Goal: Check status: Check status

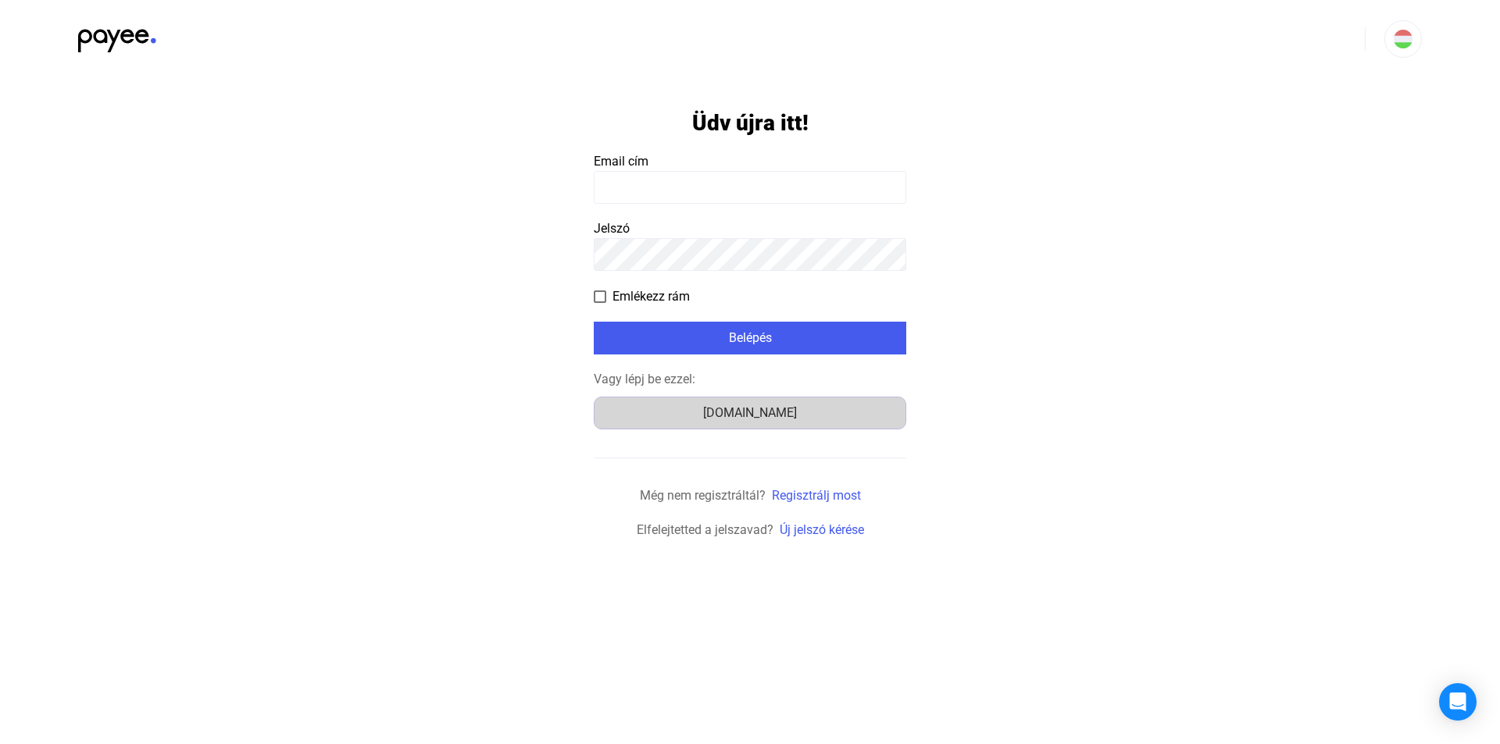
click at [778, 422] on div "[DOMAIN_NAME]" at bounding box center [750, 413] width 302 height 19
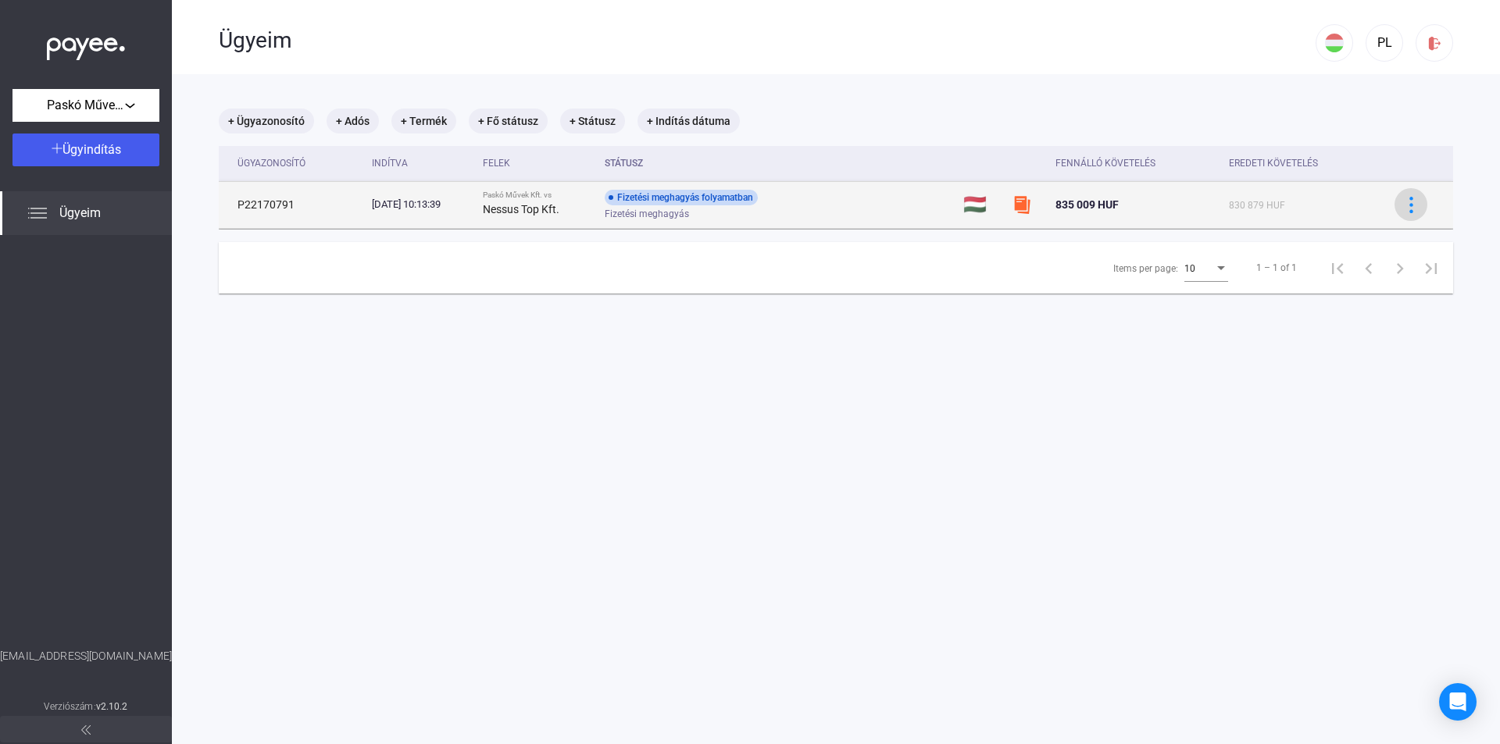
click at [1403, 212] on img at bounding box center [1411, 205] width 16 height 16
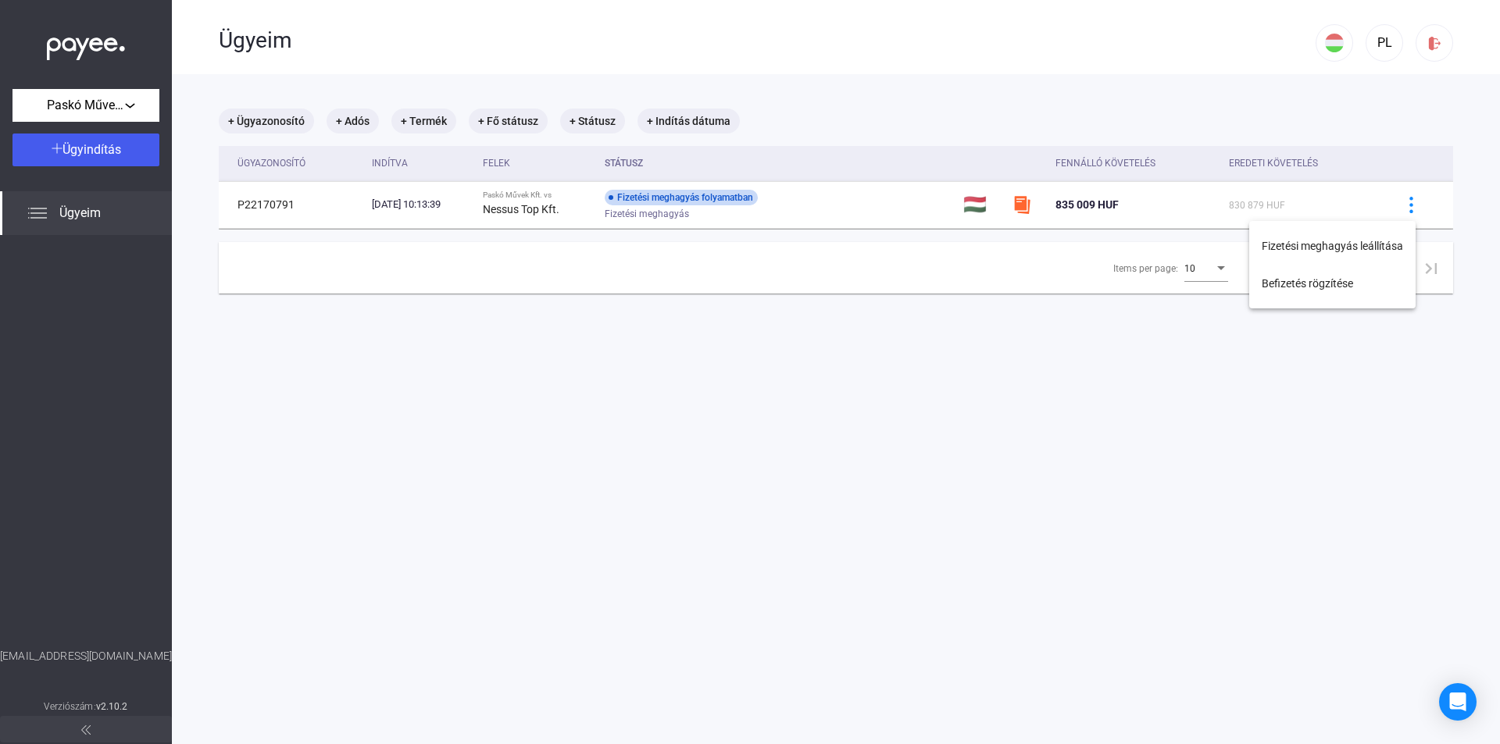
click at [1051, 487] on div at bounding box center [750, 372] width 1500 height 744
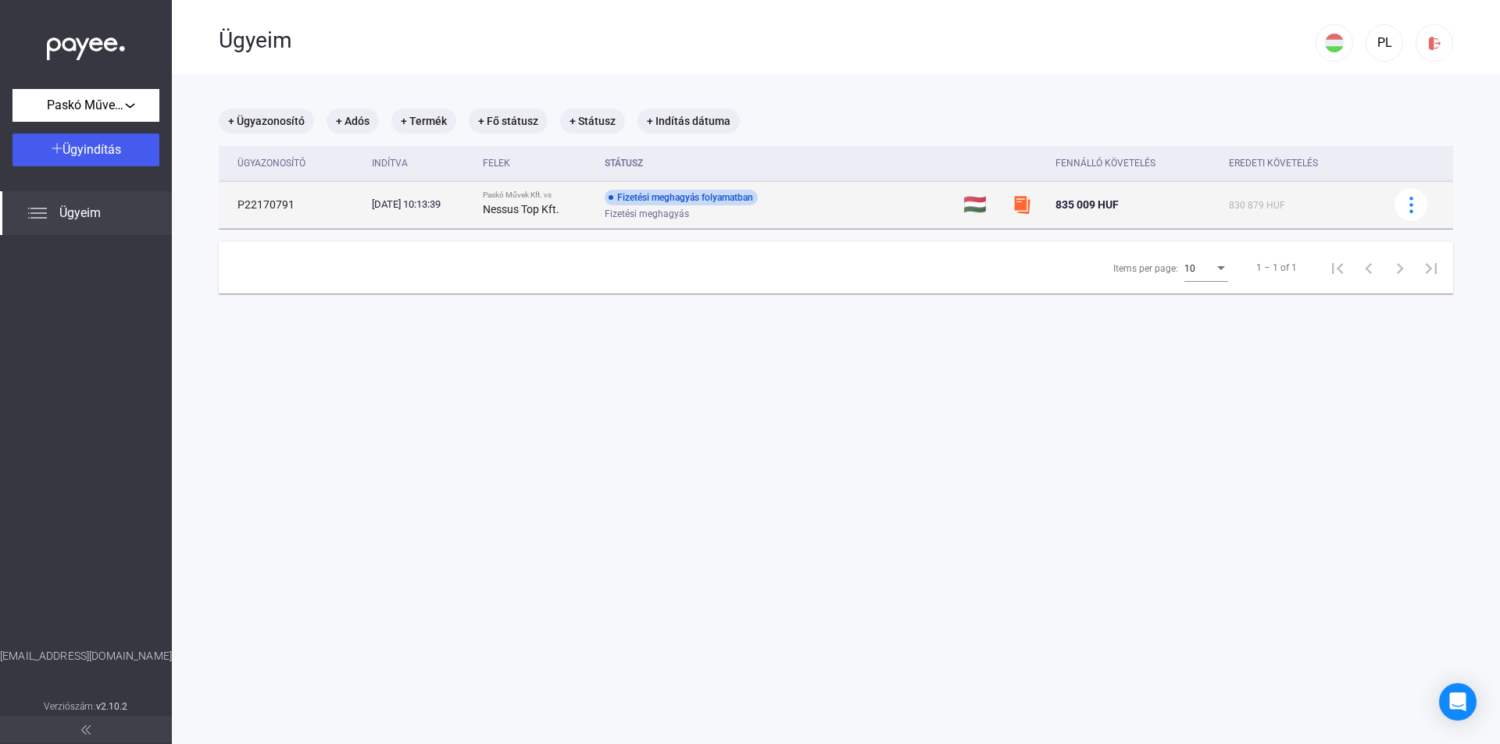
click at [731, 196] on div "Fizetési meghagyás folyamatban" at bounding box center [681, 198] width 153 height 16
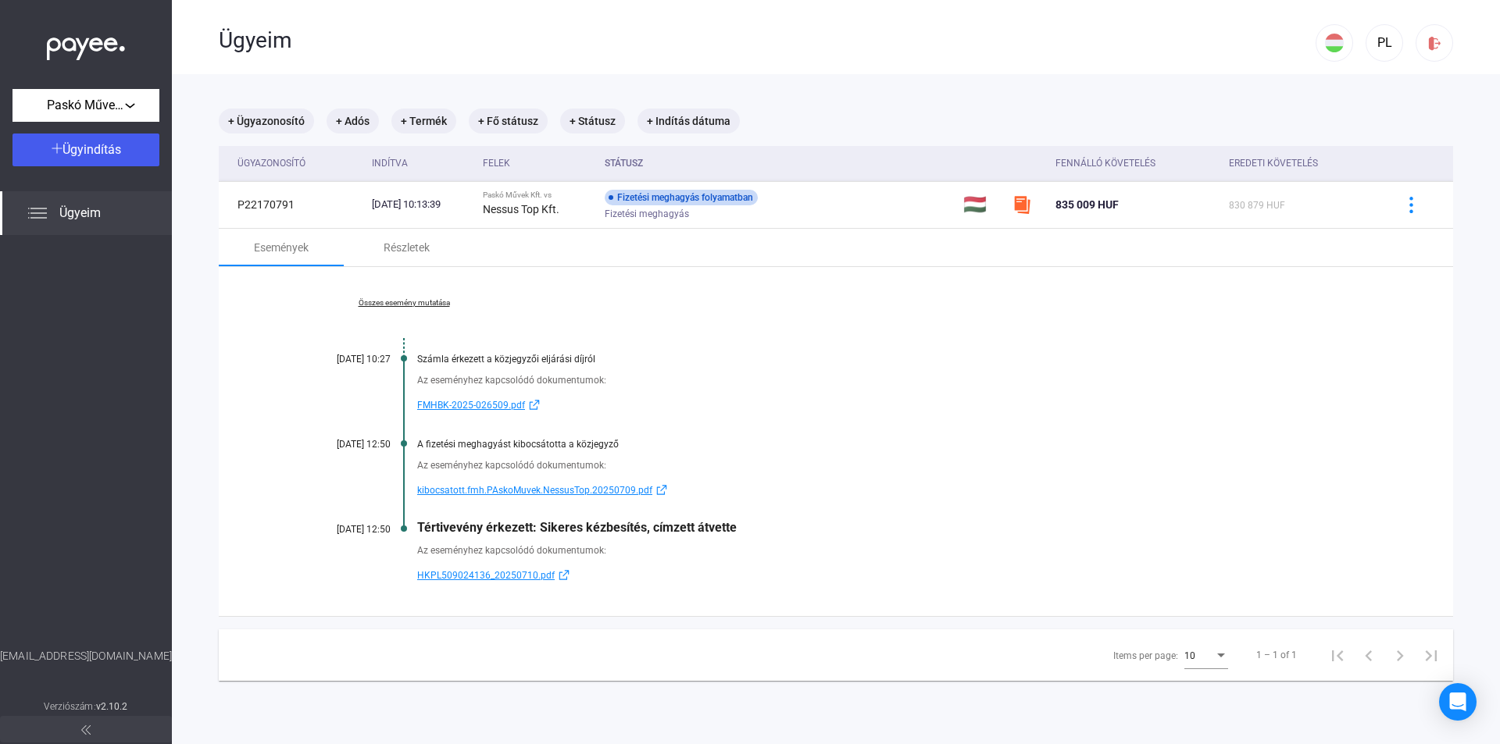
click at [555, 577] on img at bounding box center [564, 575] width 19 height 12
click at [534, 576] on span "HKPL509024136_20250710.pdf" at bounding box center [485, 575] width 137 height 19
